Goal: Entertainment & Leisure: Consume media (video, audio)

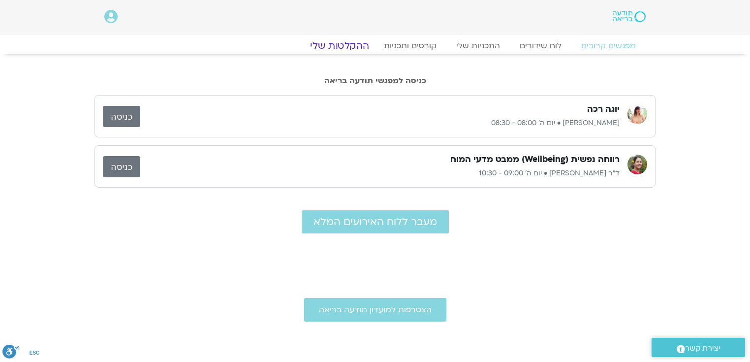
click at [339, 44] on link "ההקלטות שלי" at bounding box center [339, 46] width 83 height 12
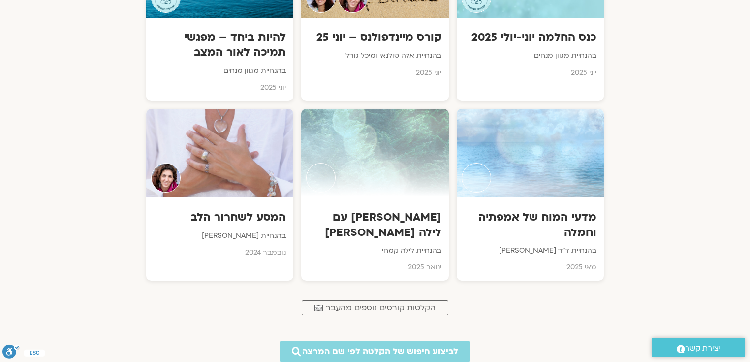
scroll to position [723, 0]
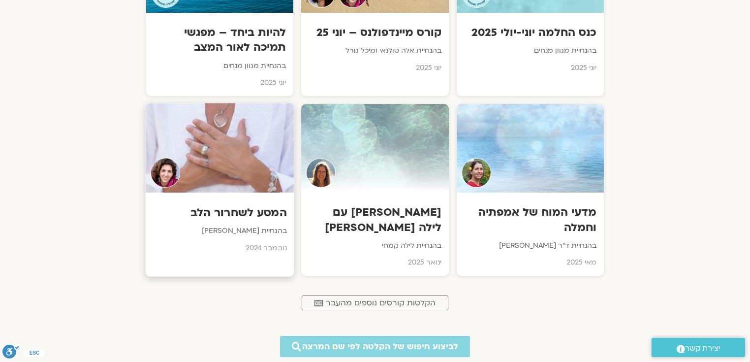
click at [235, 214] on h3 "המסע לשחרור הלב" at bounding box center [220, 212] width 134 height 15
